Goal: Transaction & Acquisition: Purchase product/service

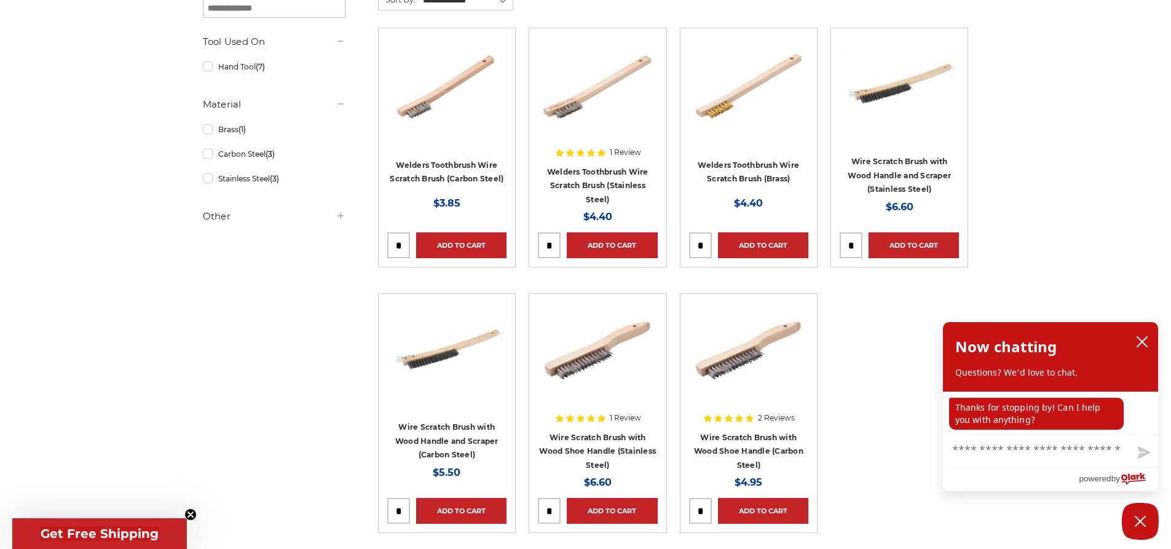
scroll to position [246, 0]
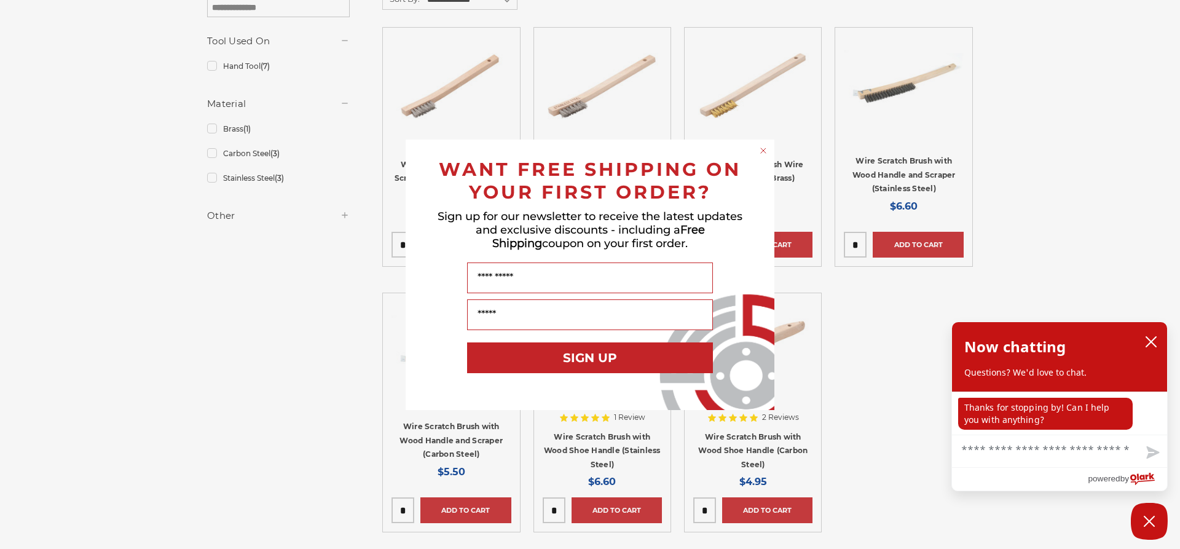
click at [763, 150] on icon "Close dialog" at bounding box center [763, 150] width 5 height 5
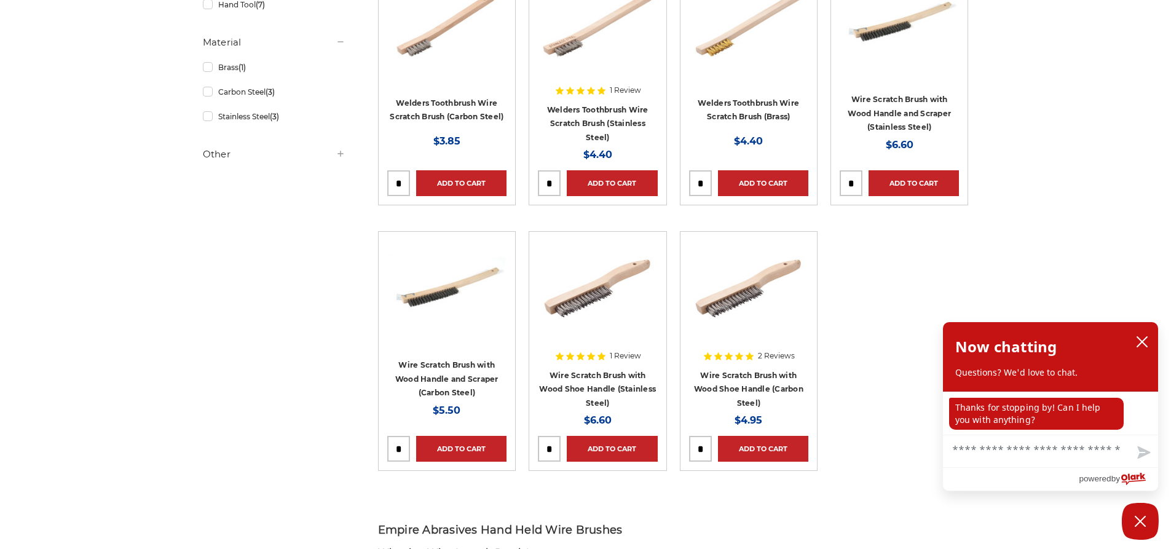
scroll to position [184, 0]
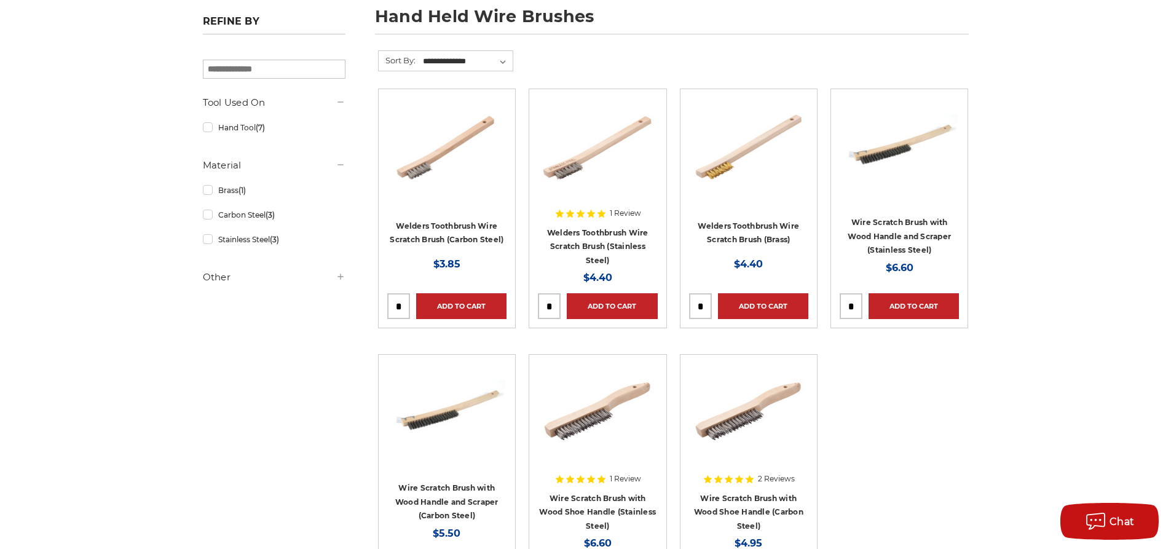
click at [456, 238] on div at bounding box center [446, 176] width 119 height 157
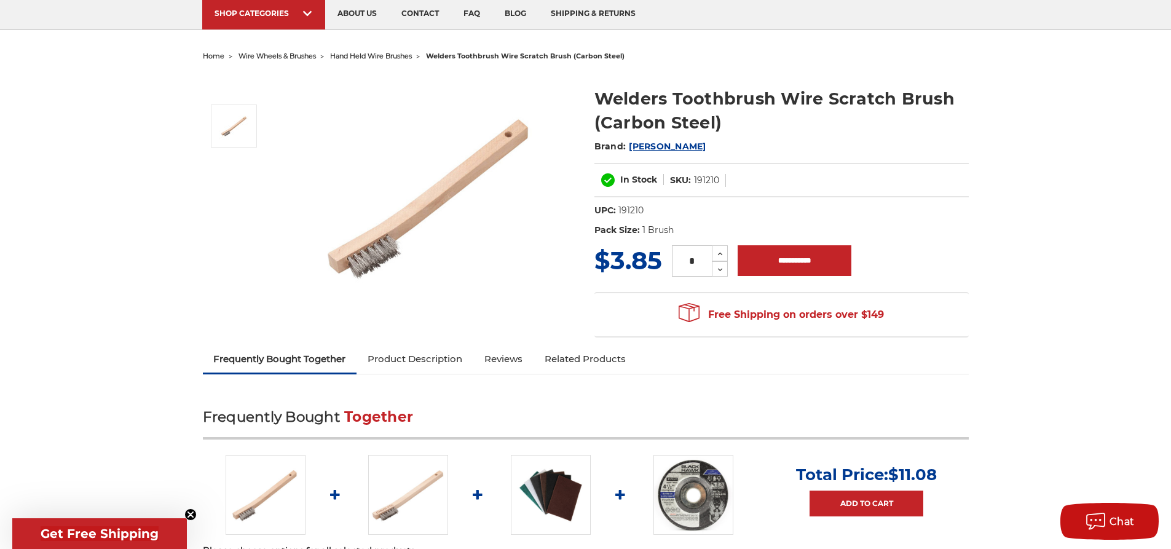
scroll to position [61, 0]
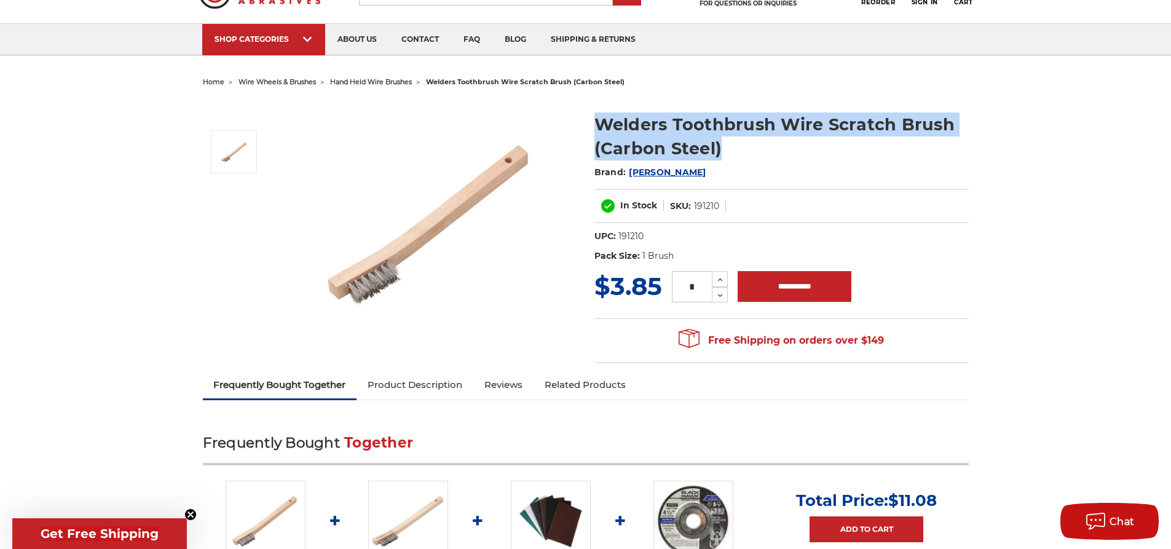
drag, startPoint x: 597, startPoint y: 120, endPoint x: 776, endPoint y: 158, distance: 183.4
click at [776, 158] on h1 "Welders Toothbrush Wire Scratch Brush (Carbon Steel)" at bounding box center [781, 136] width 374 height 48
copy h1 "Welders Toothbrush Wire Scratch Brush (Carbon Steel)"
